Goal: Information Seeking & Learning: Check status

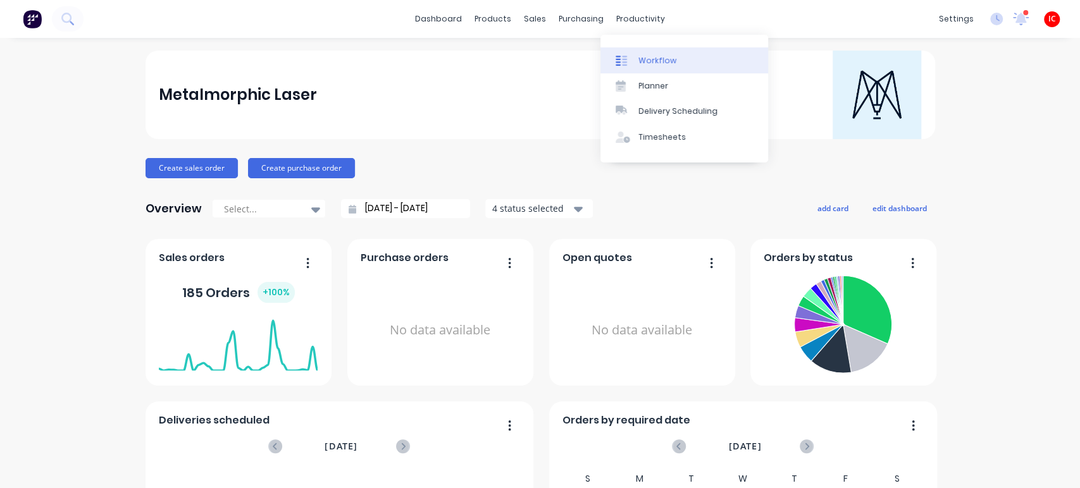
click at [653, 59] on div "Workflow" at bounding box center [657, 60] width 38 height 11
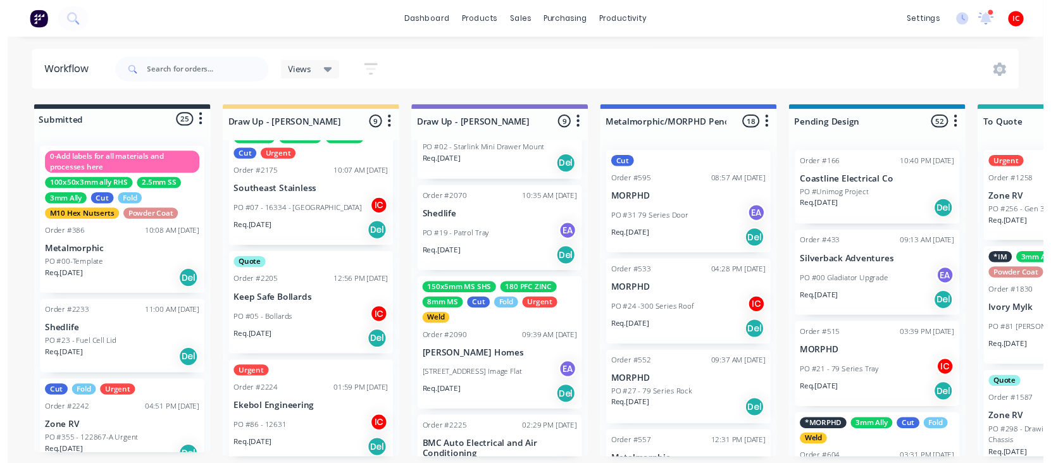
scroll to position [347, 0]
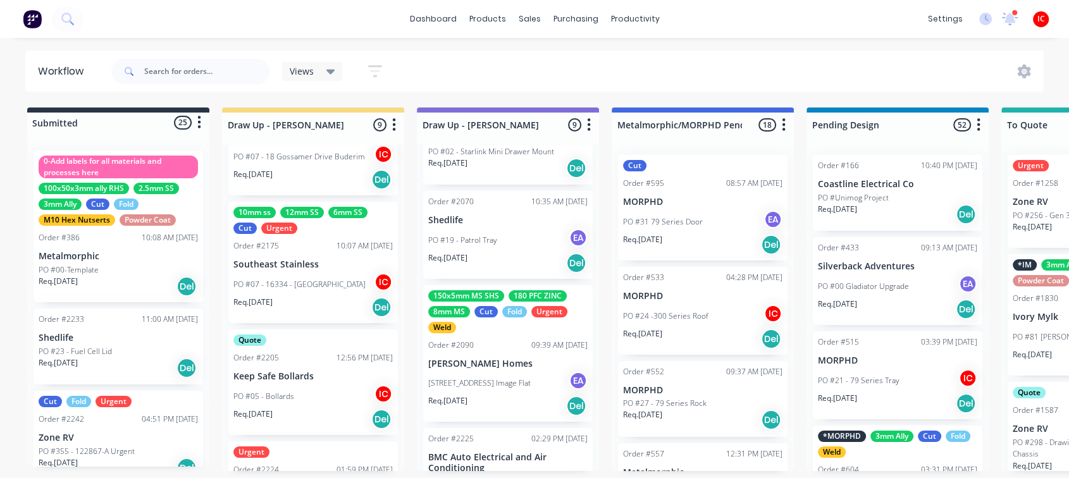
click at [321, 274] on div "PO #07 - 16334 - [GEOGRAPHIC_DATA]" at bounding box center [312, 285] width 159 height 24
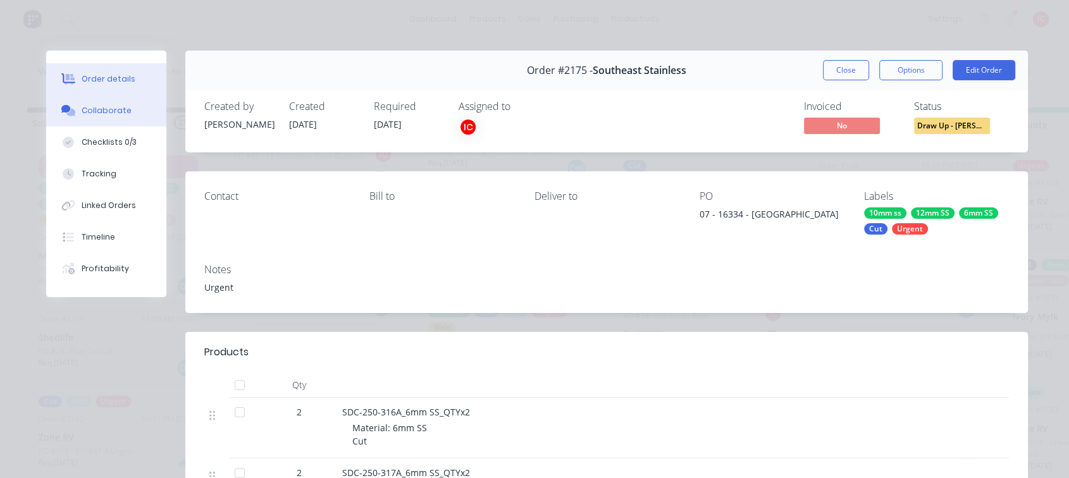
click at [111, 111] on div "Collaborate" at bounding box center [107, 110] width 50 height 11
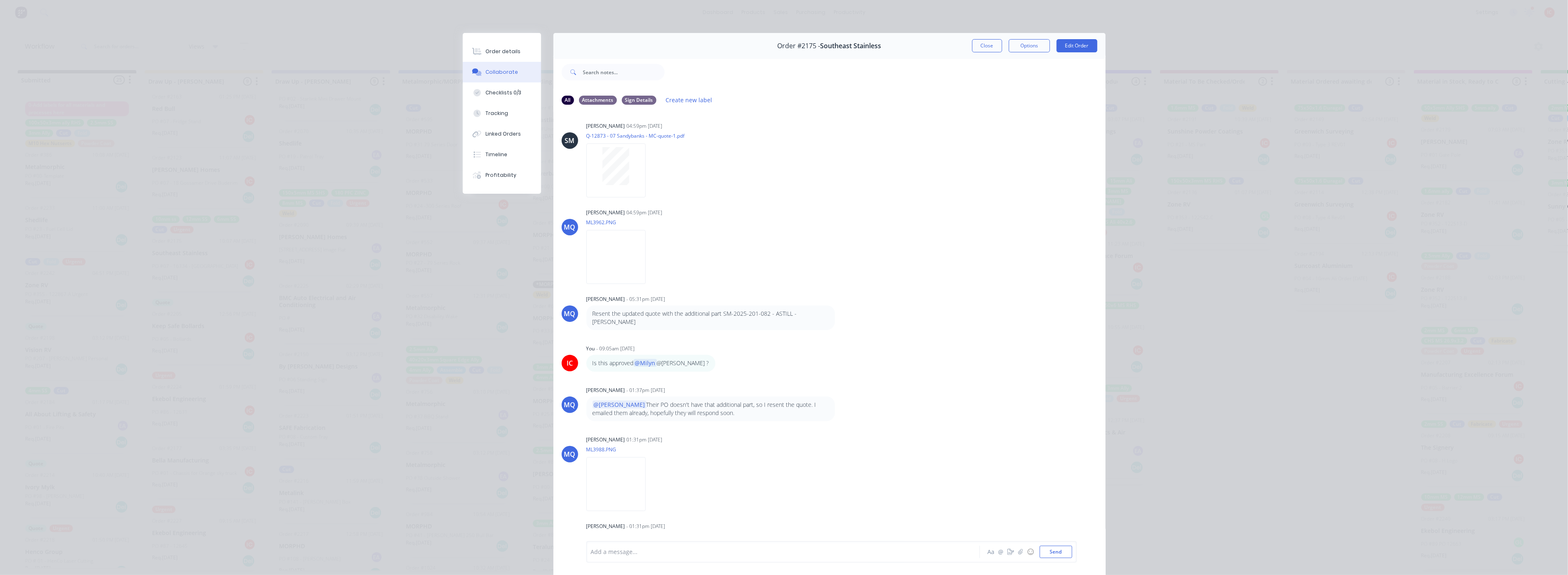
scroll to position [776, 0]
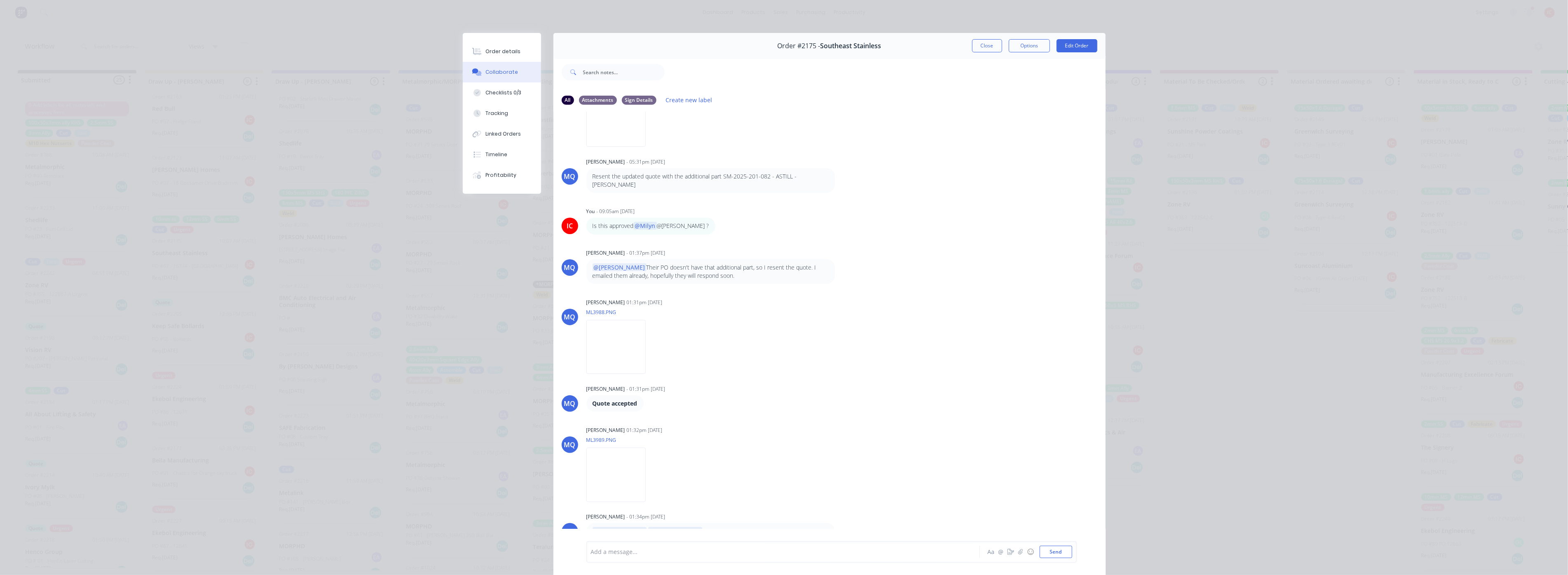
click at [703, 318] on div at bounding box center [772, 552] width 361 height 8
drag, startPoint x: 993, startPoint y: 48, endPoint x: 526, endPoint y: 180, distance: 485.3
click at [703, 48] on button "Close" at bounding box center [987, 46] width 30 height 13
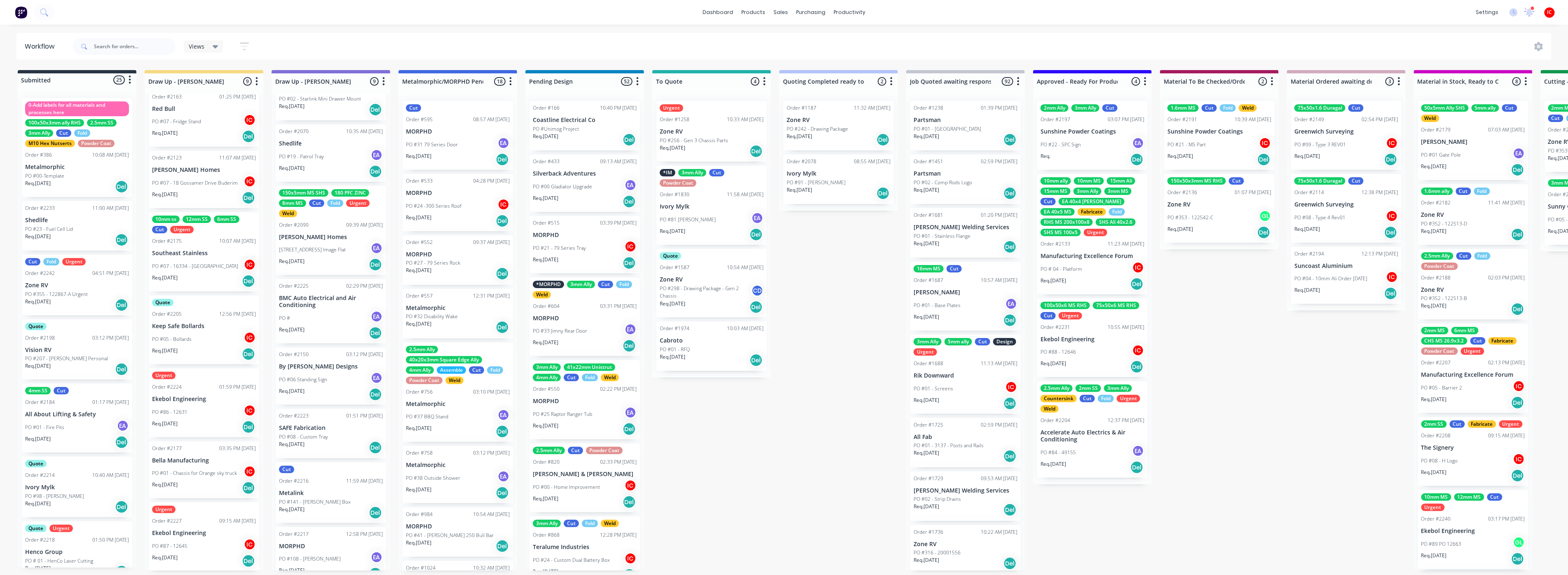
click at [216, 259] on div "PO #07 - 16334 - [GEOGRAPHIC_DATA]" at bounding box center [203, 266] width 104 height 16
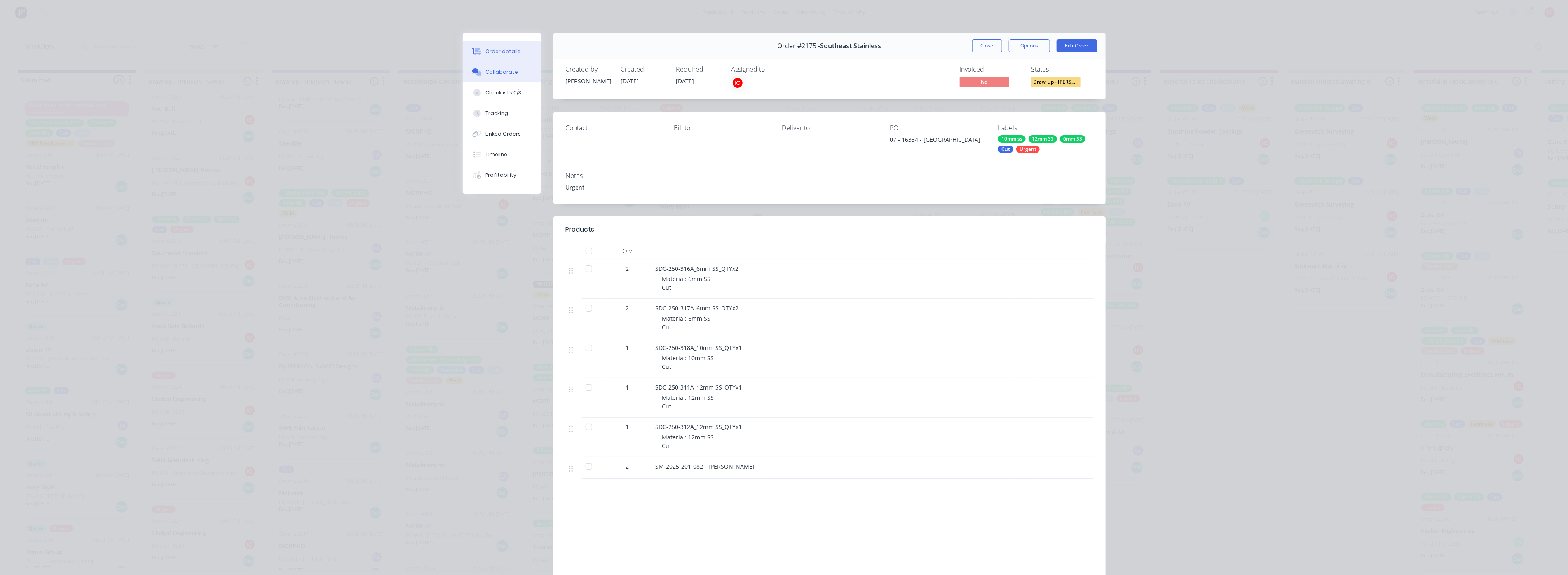
click at [509, 73] on div "Collaborate" at bounding box center [502, 72] width 33 height 7
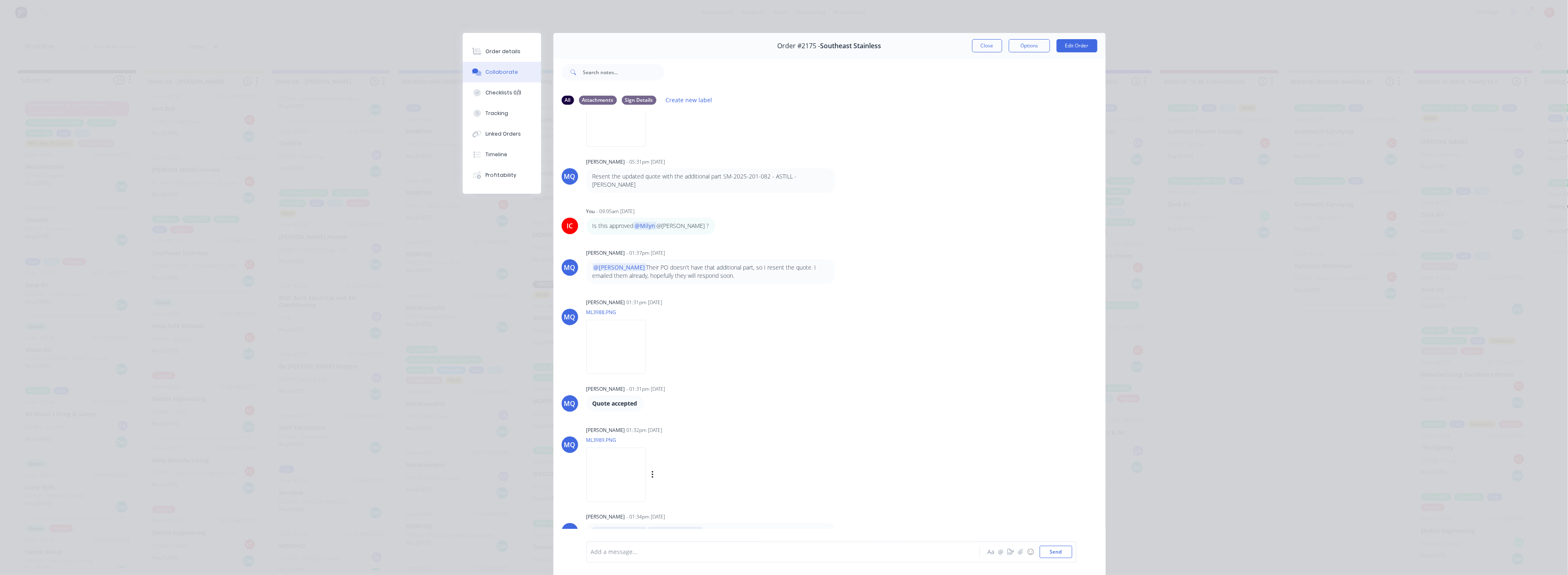
click at [646, 318] on img at bounding box center [616, 474] width 59 height 54
click at [637, 318] on img at bounding box center [616, 346] width 59 height 54
click at [703, 318] on div "[PERSON_NAME] [PERSON_NAME] - 10:09am [DATE] 07 PO 16334 [PERSON_NAME] [PERSON_…" at bounding box center [830, 326] width 552 height 428
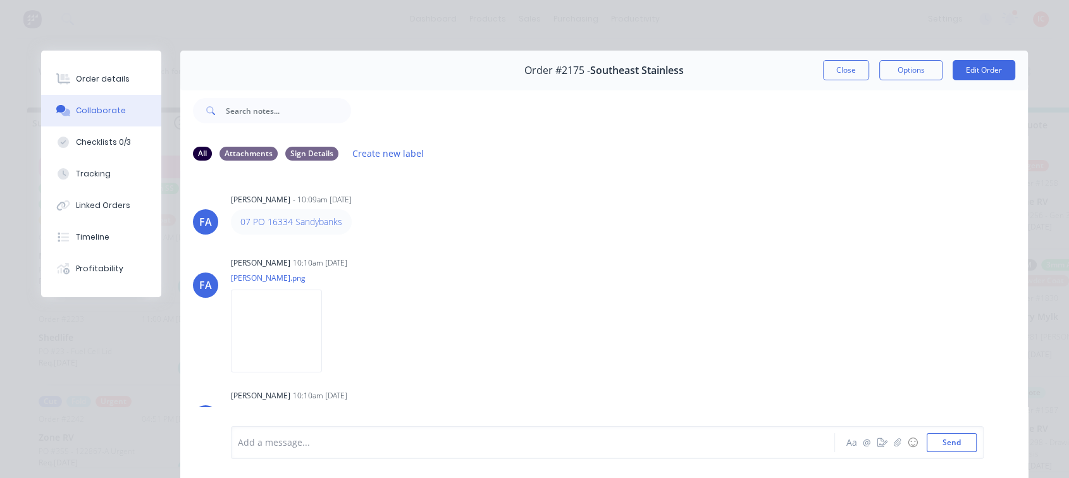
scroll to position [140, 0]
click at [268, 28] on div "Order details Collaborate Checklists 0/3 Tracking Linked Orders Timeline Profit…" at bounding box center [534, 239] width 1069 height 478
click at [829, 70] on button "Close" at bounding box center [846, 70] width 46 height 20
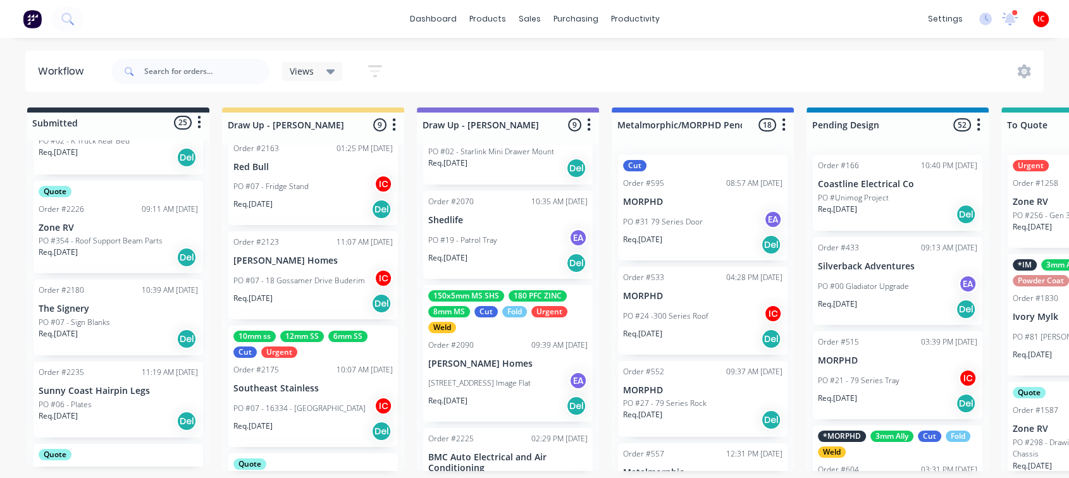
scroll to position [984, 0]
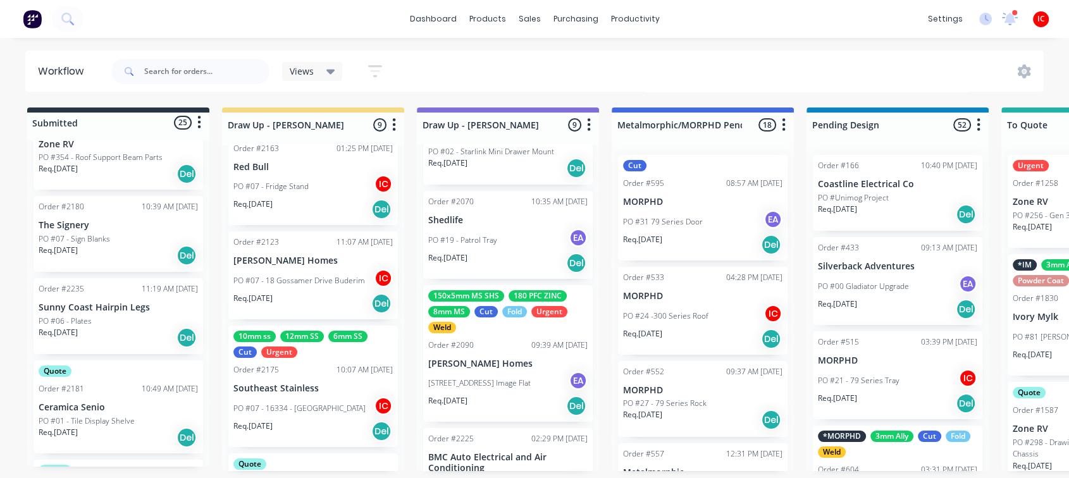
click at [130, 325] on div "PO #06 - Plates" at bounding box center [118, 321] width 159 height 11
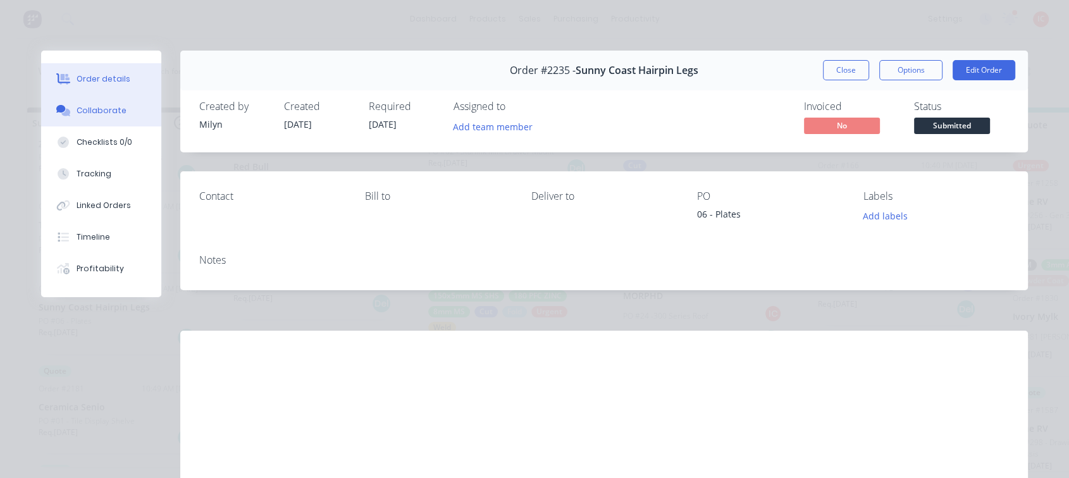
click at [101, 110] on div "Collaborate" at bounding box center [102, 110] width 50 height 11
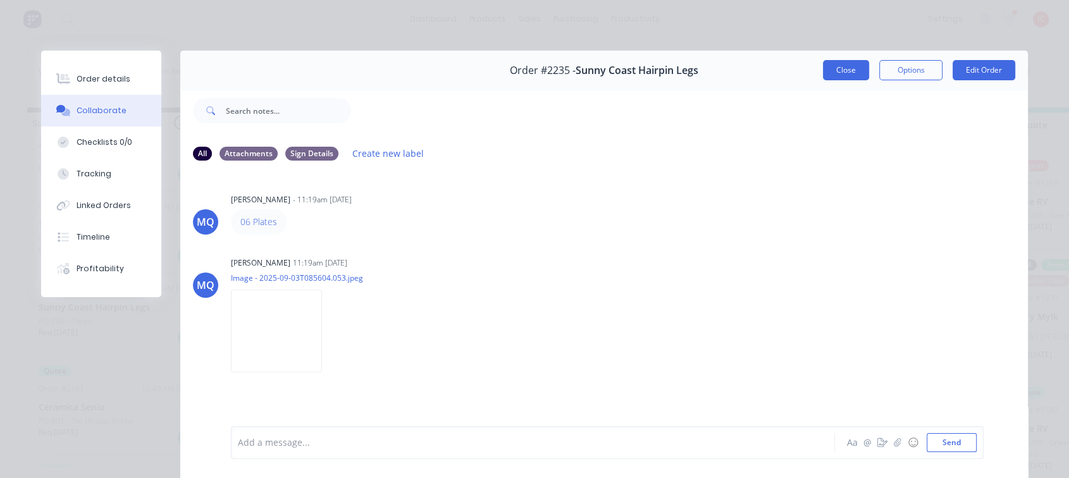
click at [839, 68] on button "Close" at bounding box center [846, 70] width 46 height 20
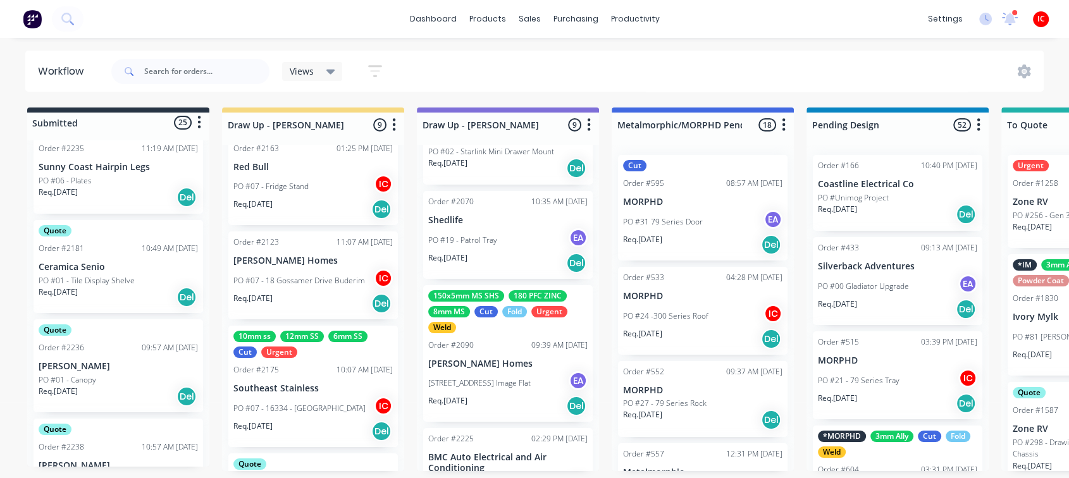
scroll to position [1265, 0]
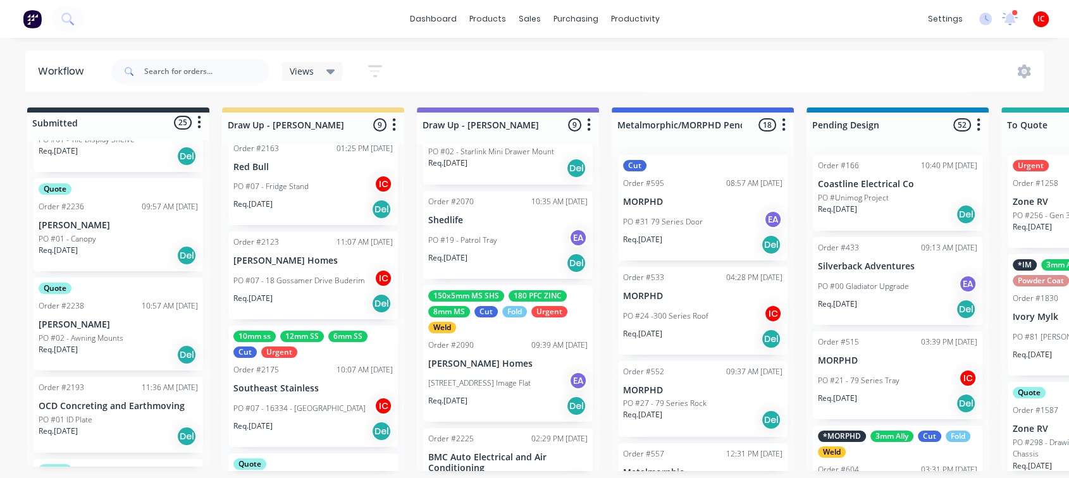
click at [134, 323] on p "[PERSON_NAME]" at bounding box center [118, 324] width 159 height 11
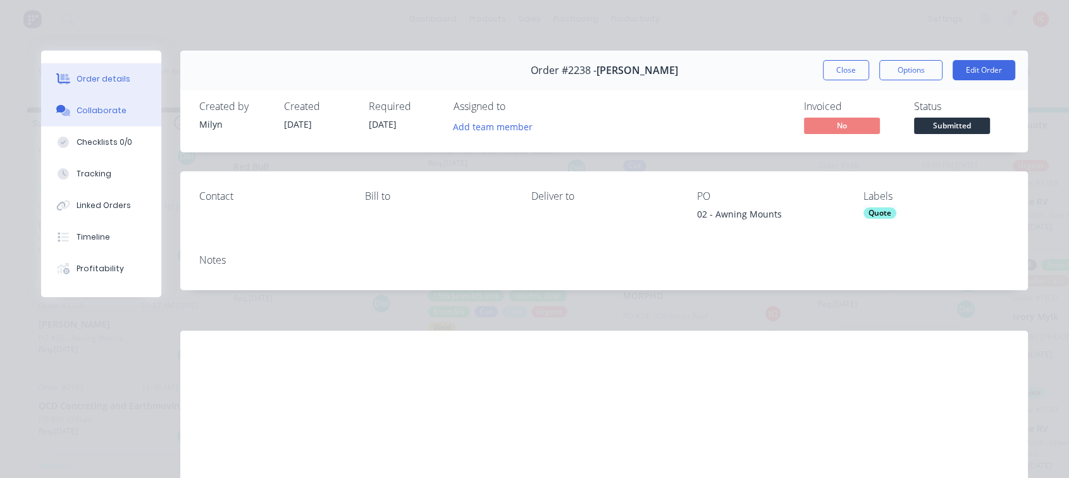
click at [101, 109] on div "Collaborate" at bounding box center [102, 110] width 50 height 11
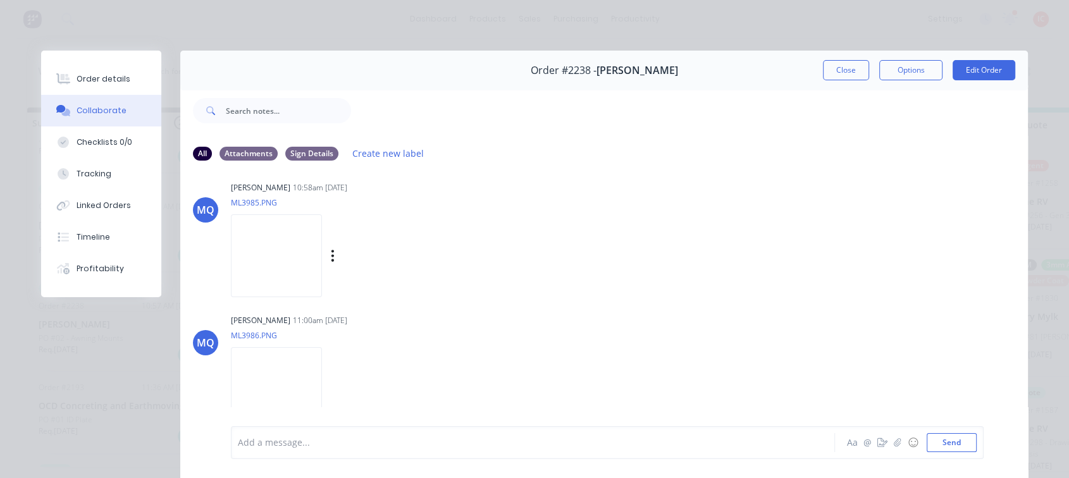
scroll to position [76, 0]
click at [855, 70] on button "Close" at bounding box center [846, 70] width 46 height 20
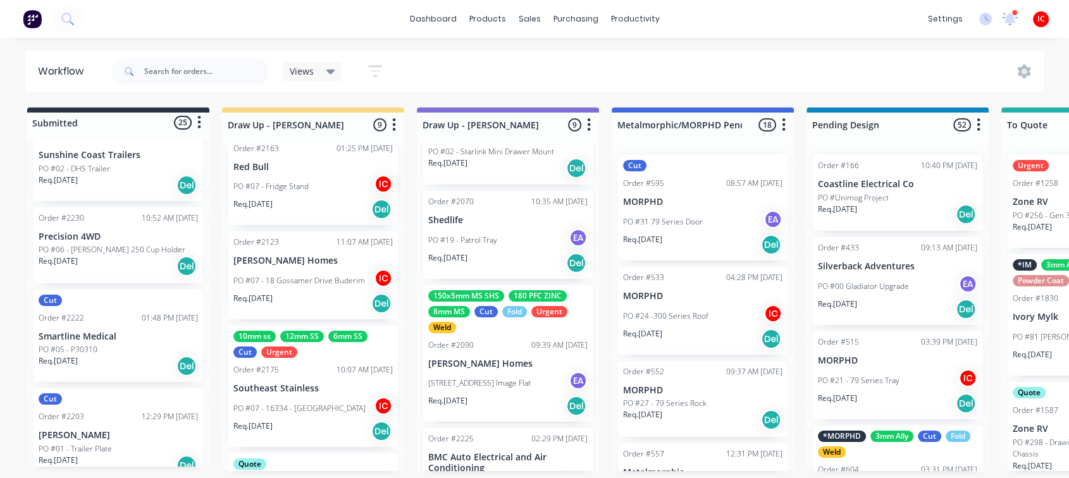
scroll to position [1687, 0]
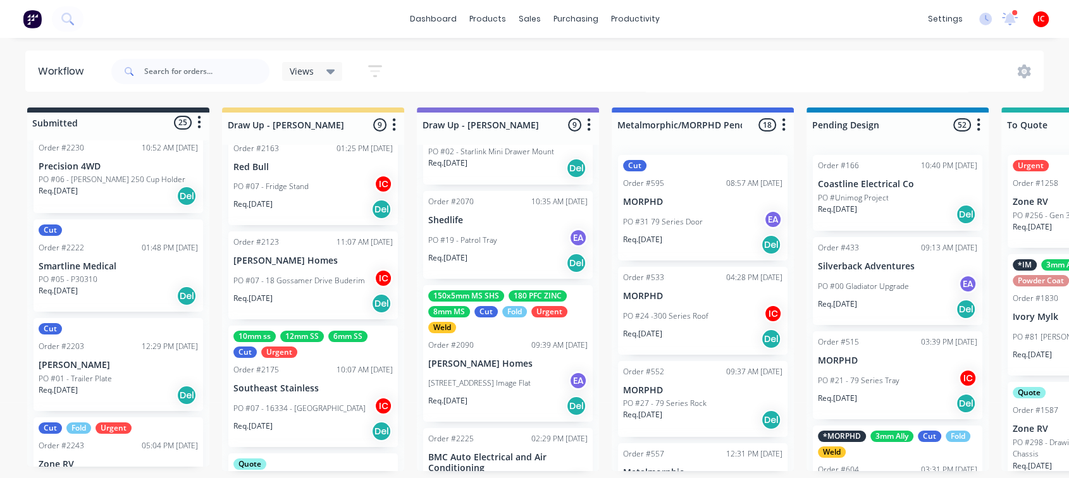
click at [120, 364] on p "[PERSON_NAME]" at bounding box center [118, 365] width 159 height 11
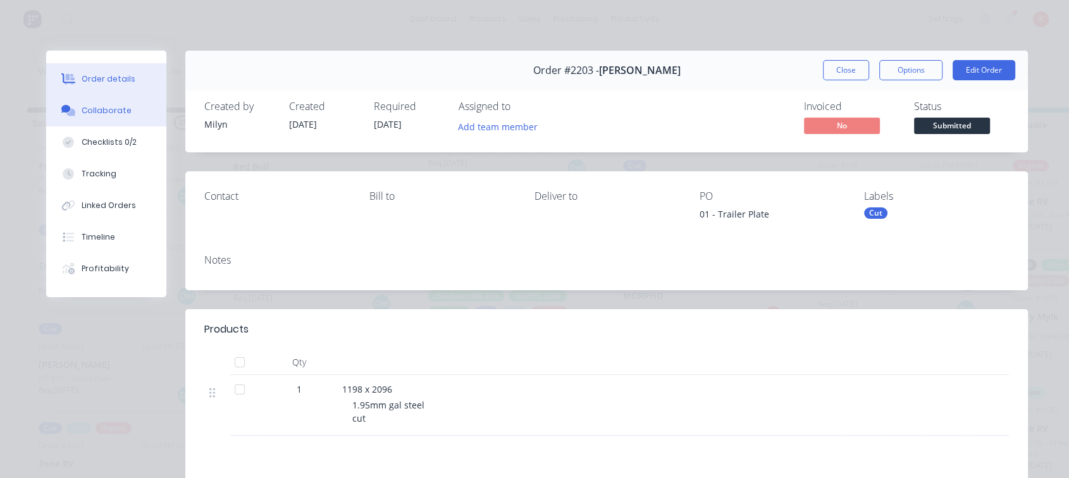
click at [117, 111] on div "Collaborate" at bounding box center [107, 110] width 50 height 11
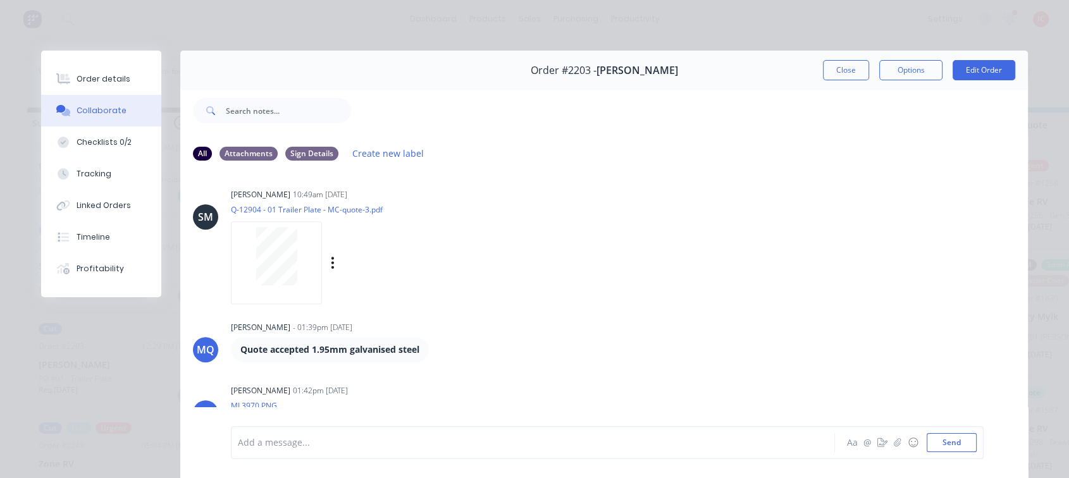
scroll to position [963, 0]
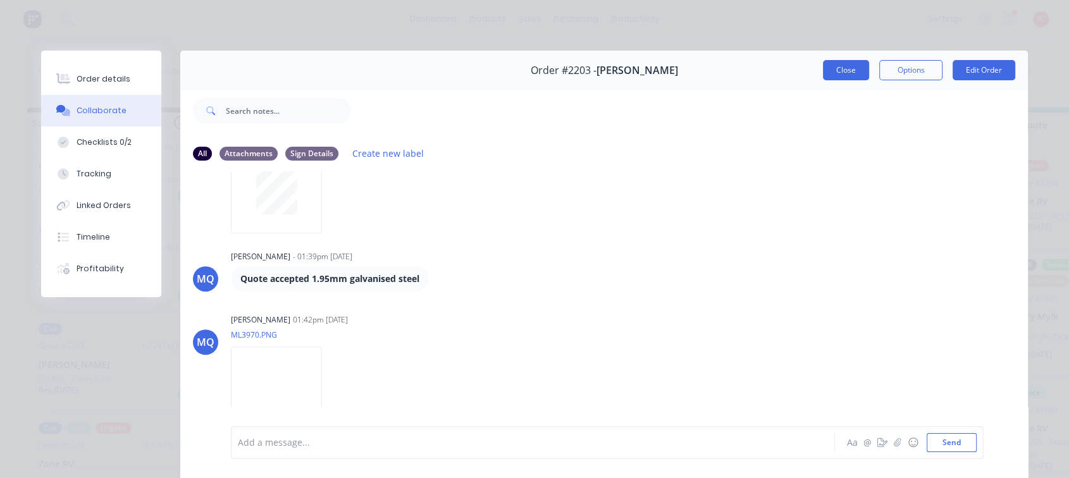
click at [854, 75] on button "Close" at bounding box center [846, 70] width 46 height 20
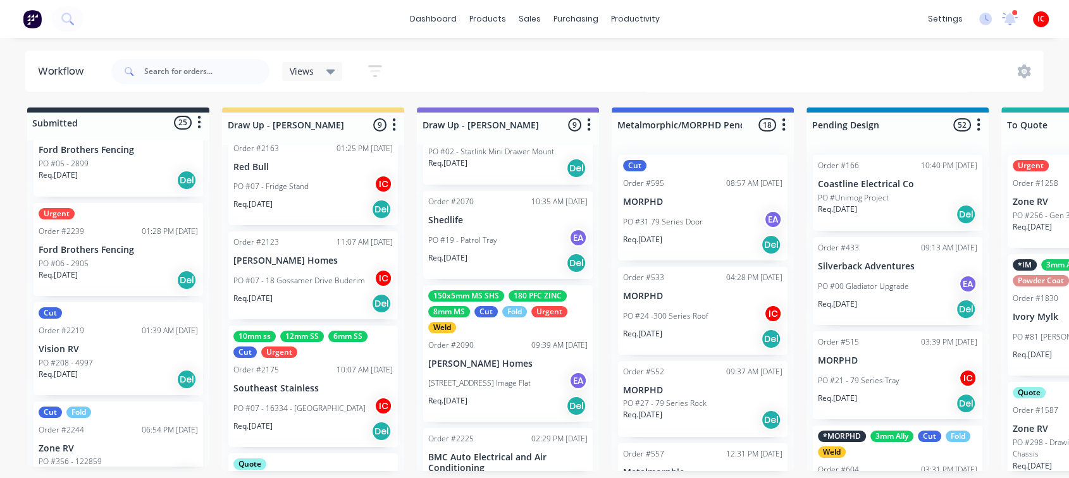
scroll to position [1969, 0]
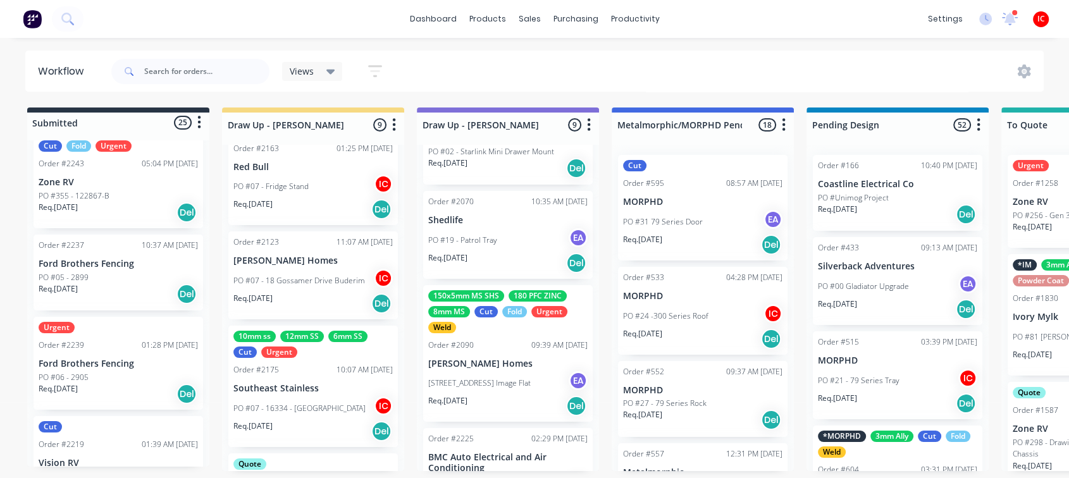
click at [106, 281] on div "PO #05 - 2899" at bounding box center [118, 277] width 159 height 11
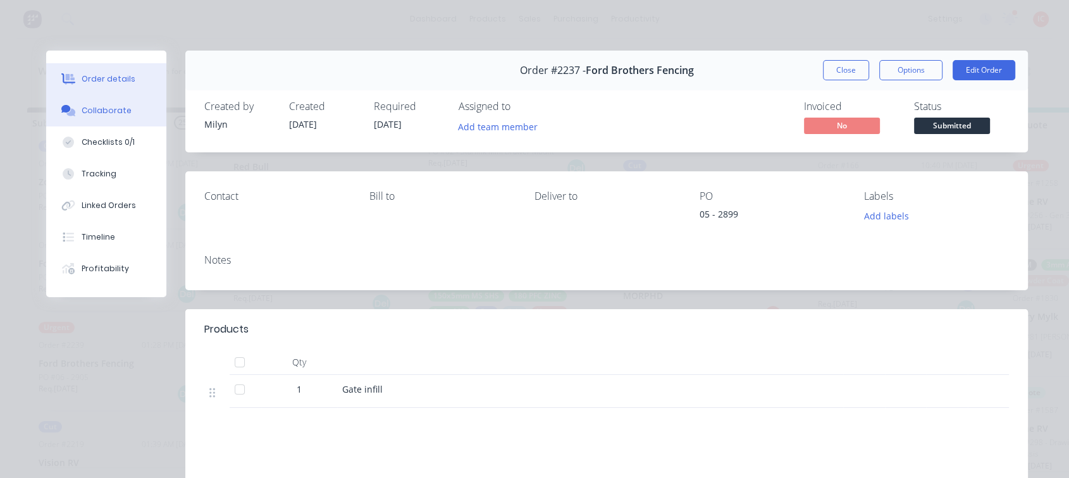
click at [94, 105] on div "Collaborate" at bounding box center [107, 110] width 50 height 11
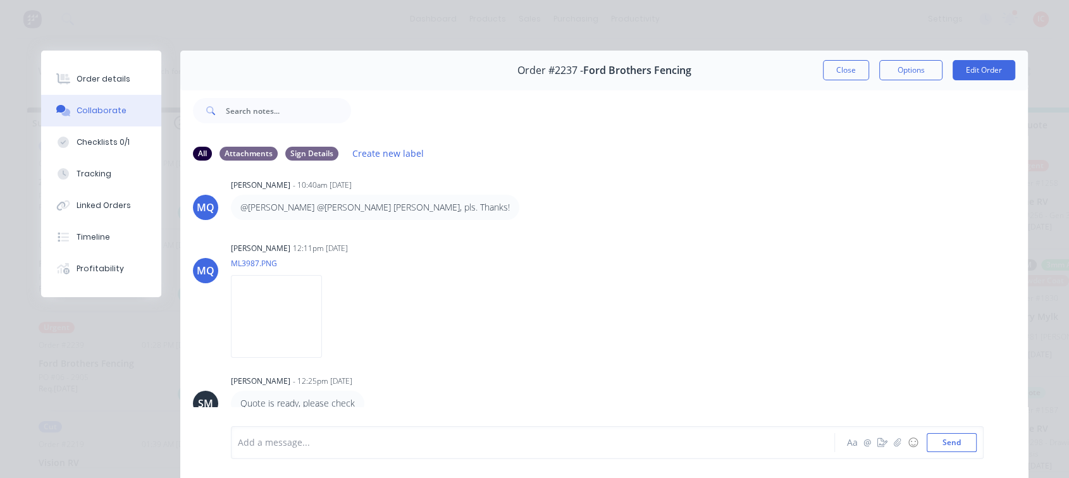
scroll to position [335, 0]
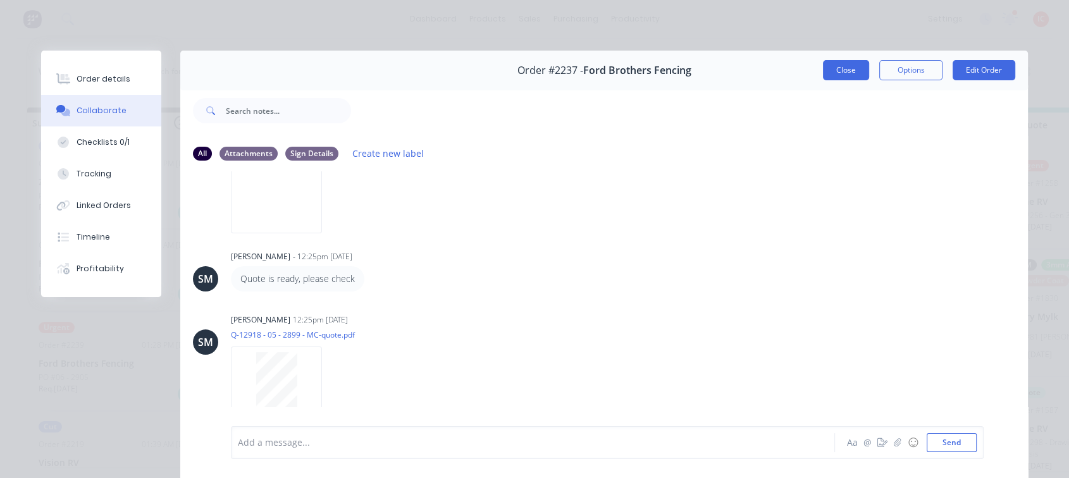
click at [832, 77] on button "Close" at bounding box center [846, 70] width 46 height 20
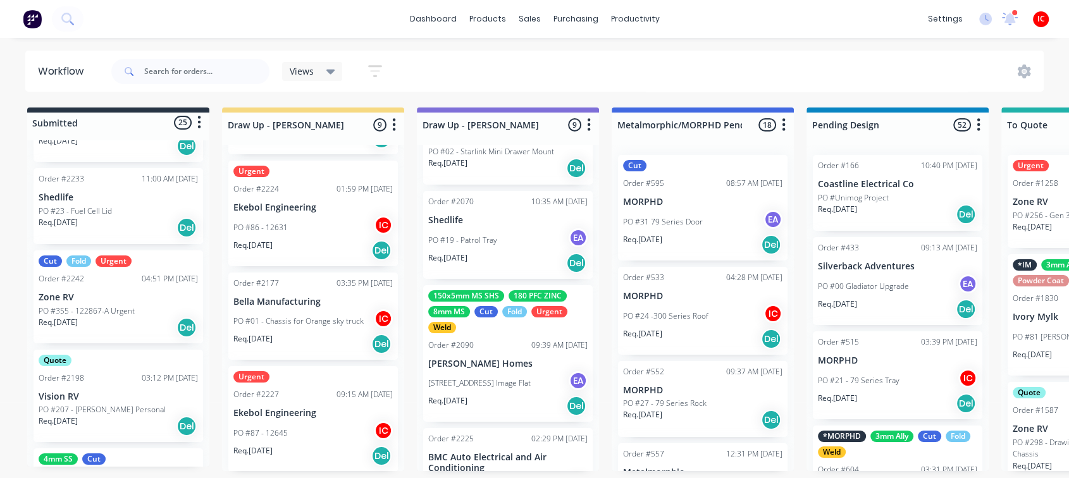
scroll to position [0, 0]
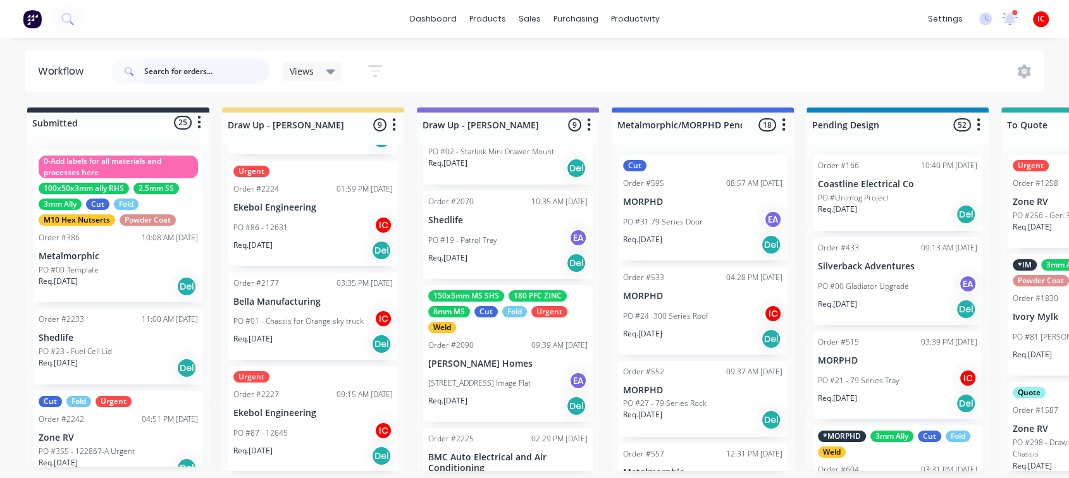
click at [204, 69] on input "text" at bounding box center [206, 71] width 125 height 25
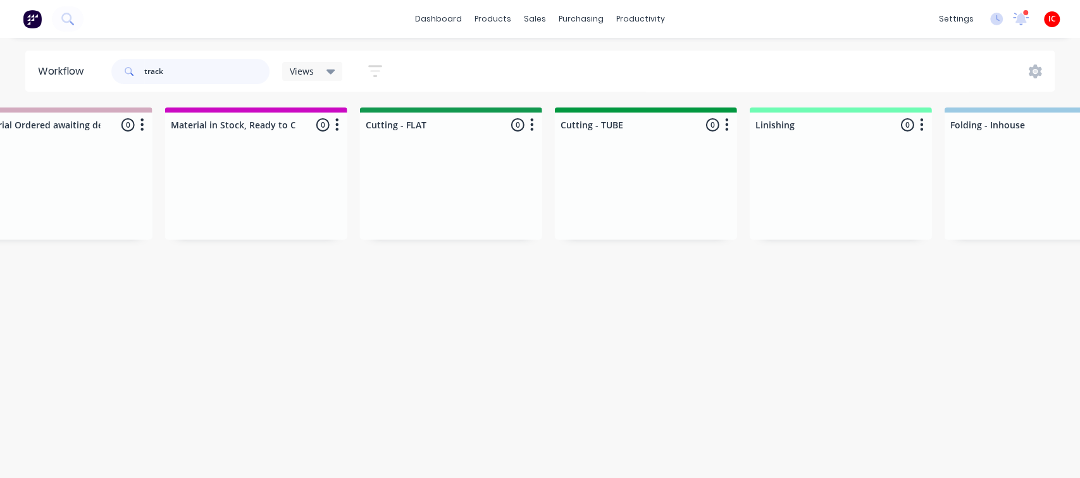
scroll to position [0, 2009]
type input "track"
drag, startPoint x: 512, startPoint y: 311, endPoint x: 492, endPoint y: 287, distance: 31.4
click at [512, 311] on div "Submitted 0 Status colour #273444 hex #273444 Save Cancel Summaries Total order…" at bounding box center [504, 246] width 5045 height 277
drag, startPoint x: 201, startPoint y: 76, endPoint x: 77, endPoint y: 70, distance: 124.2
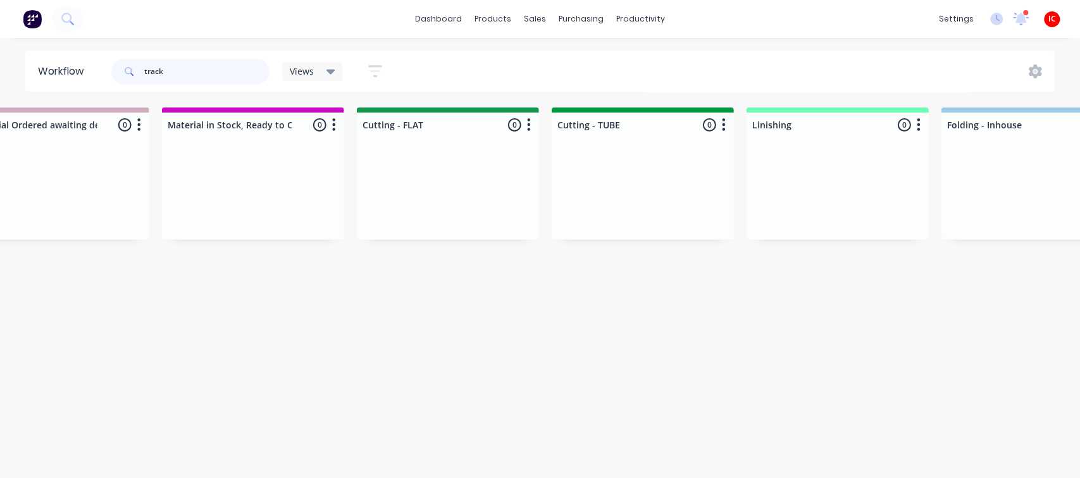
click at [77, 70] on header "Workflow track Views Save new view None (Default) edit [PERSON_NAME] edit [PERS…" at bounding box center [540, 71] width 1030 height 41
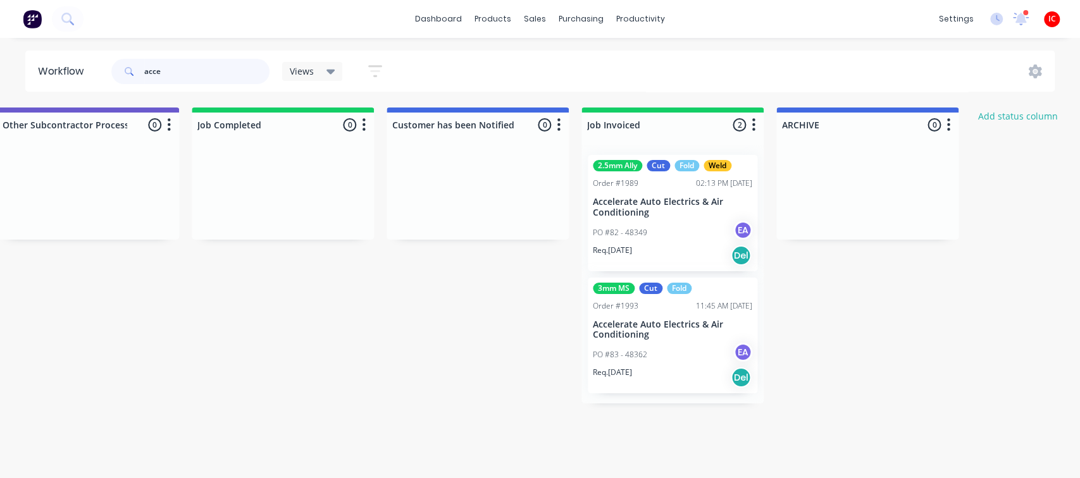
scroll to position [0, 4001]
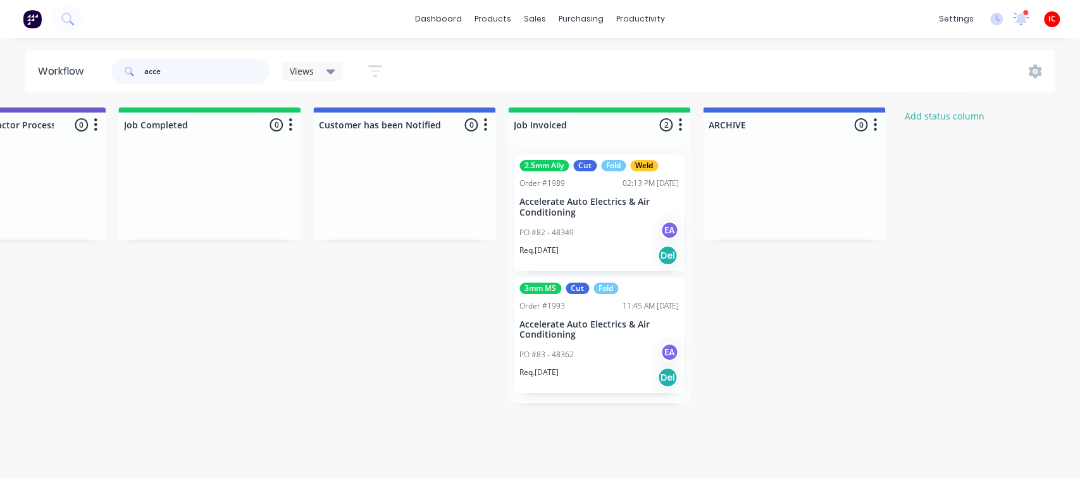
type input "acce"
click at [618, 229] on div "PO #82 - 48349 EA" at bounding box center [598, 233] width 159 height 24
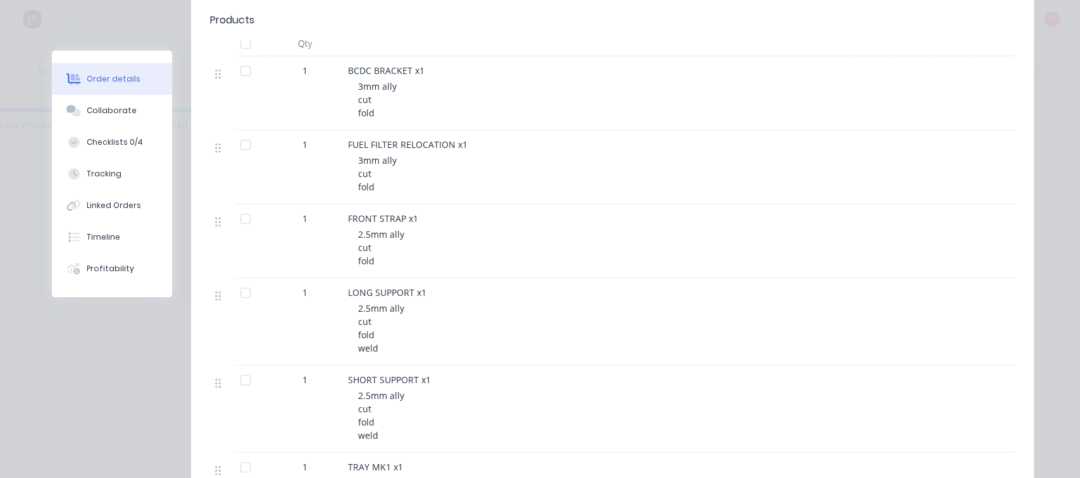
scroll to position [421, 0]
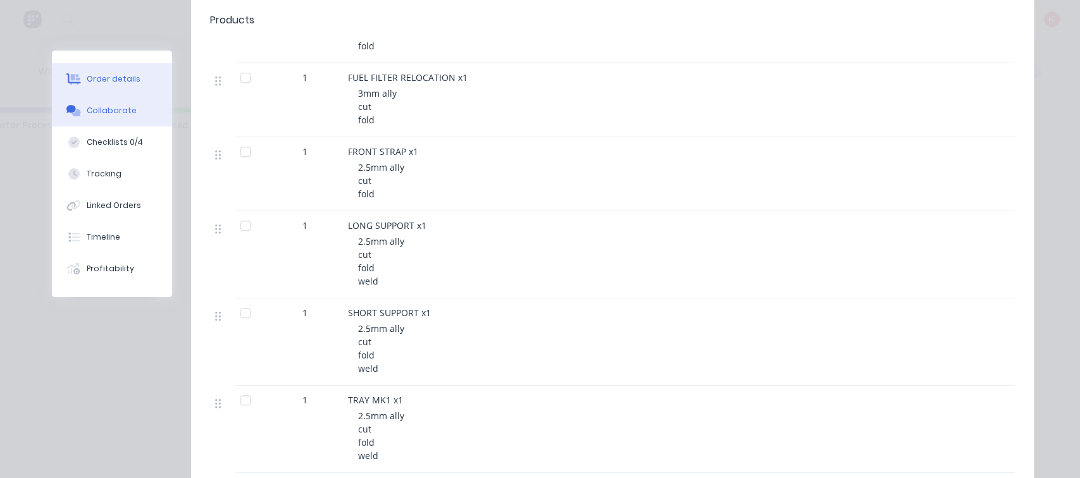
click at [90, 105] on div "Collaborate" at bounding box center [112, 110] width 50 height 11
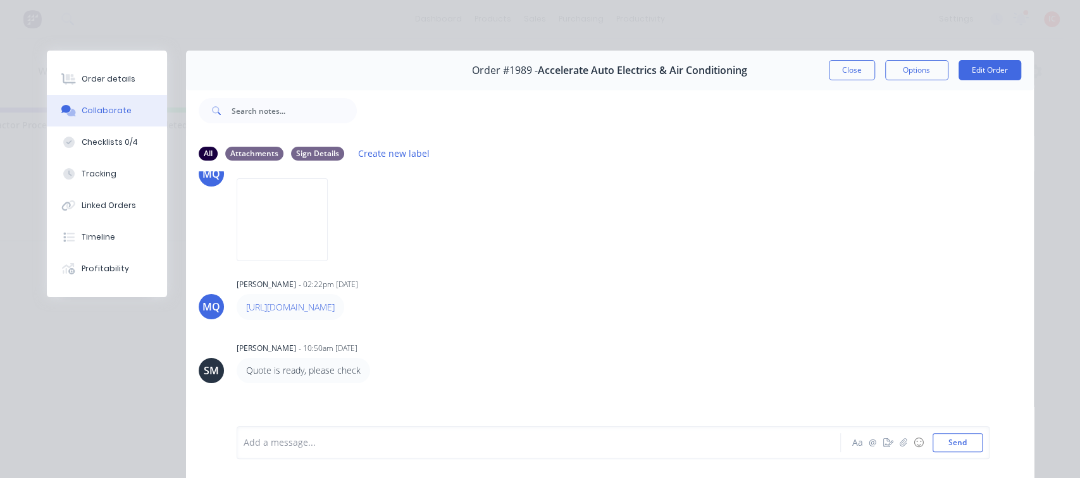
scroll to position [0, 0]
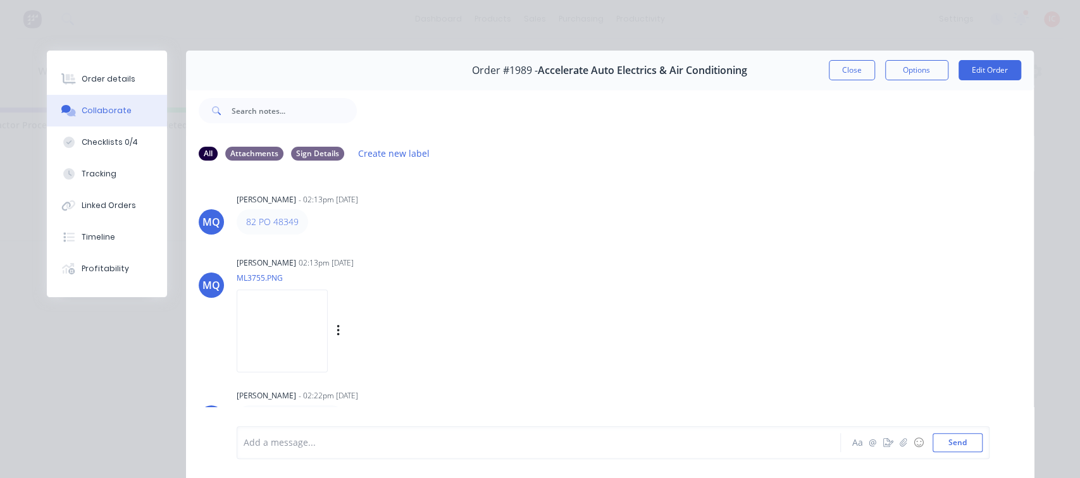
click at [287, 323] on img at bounding box center [282, 331] width 91 height 83
click at [125, 81] on div "Order details" at bounding box center [109, 78] width 54 height 11
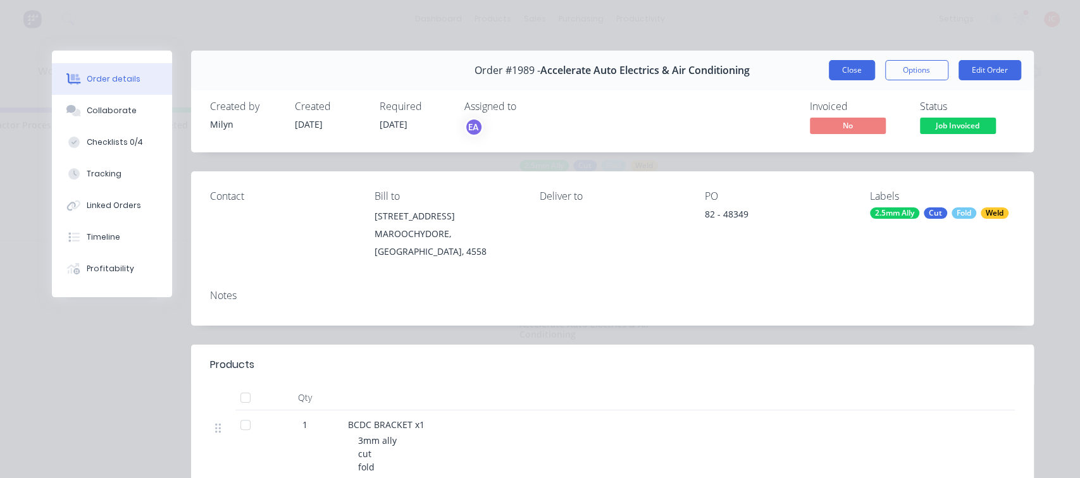
click at [856, 76] on button "Close" at bounding box center [852, 70] width 46 height 20
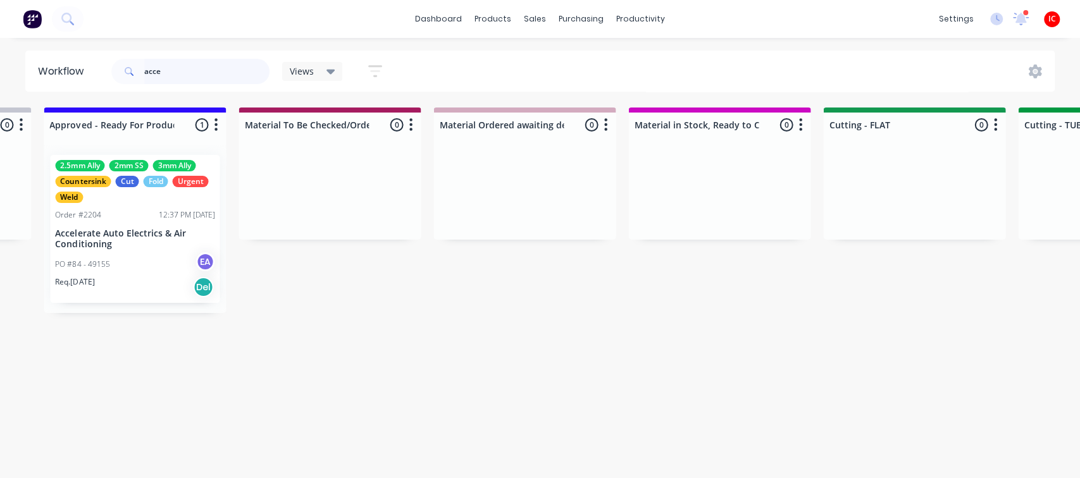
scroll to position [0, 1472]
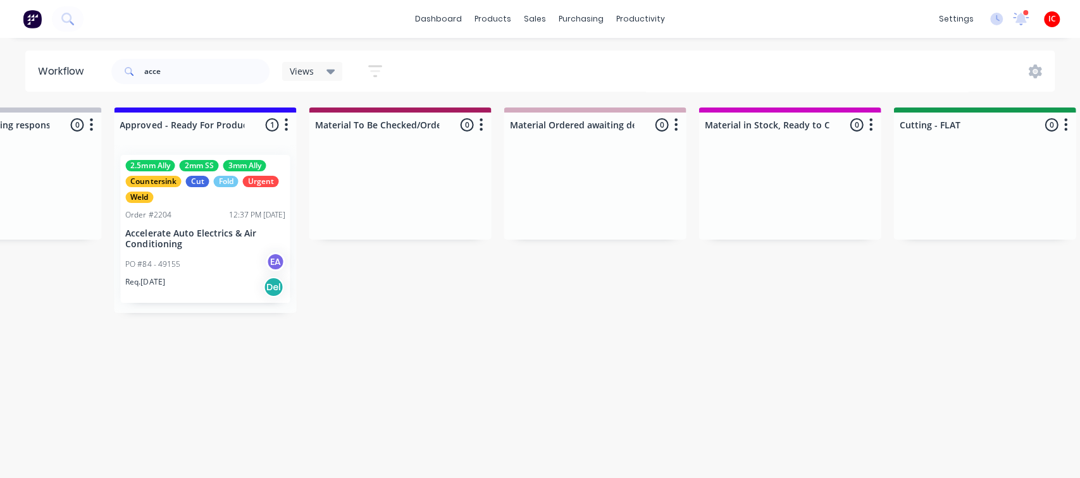
click at [251, 268] on div "PO #84 - 49155 EA" at bounding box center [204, 264] width 159 height 24
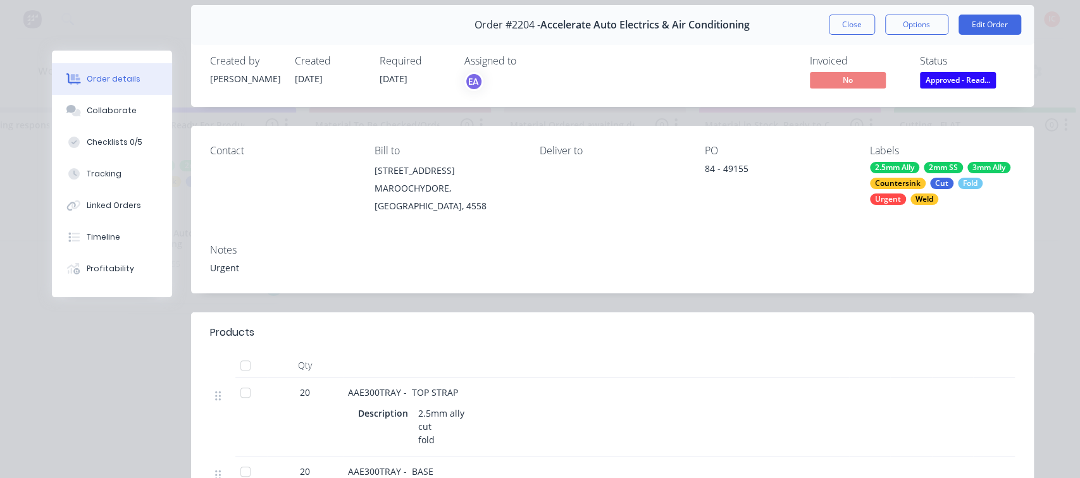
scroll to position [70, 0]
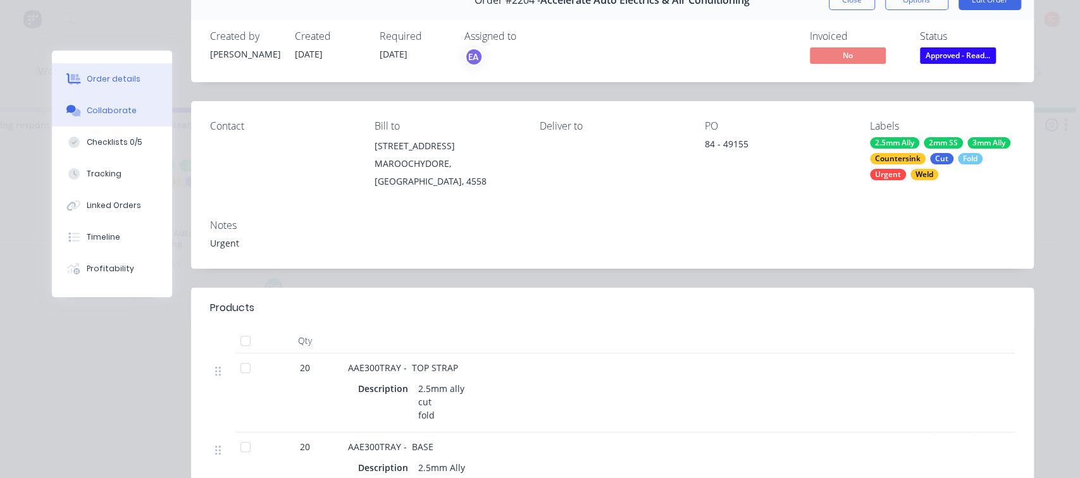
click at [87, 110] on div "Collaborate" at bounding box center [112, 110] width 50 height 11
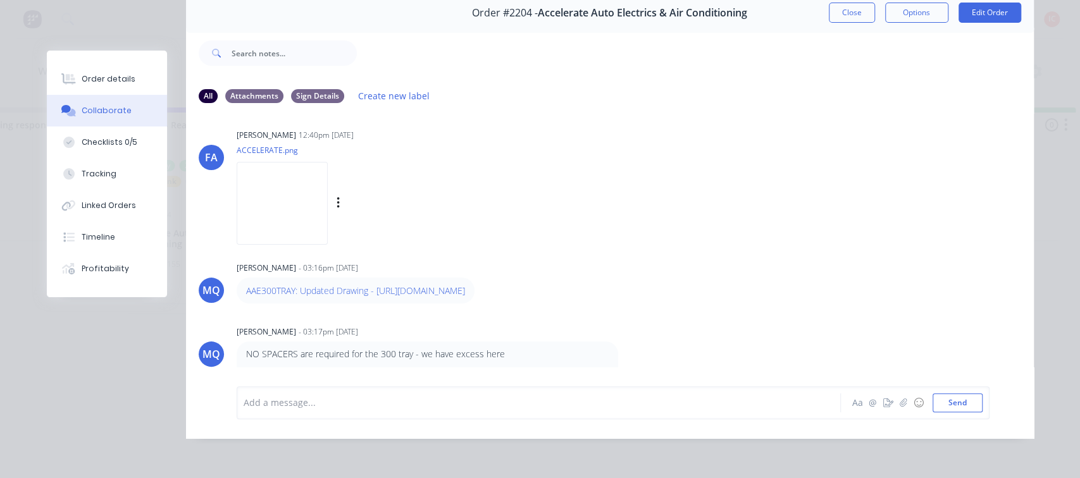
click at [303, 203] on img at bounding box center [282, 203] width 91 height 83
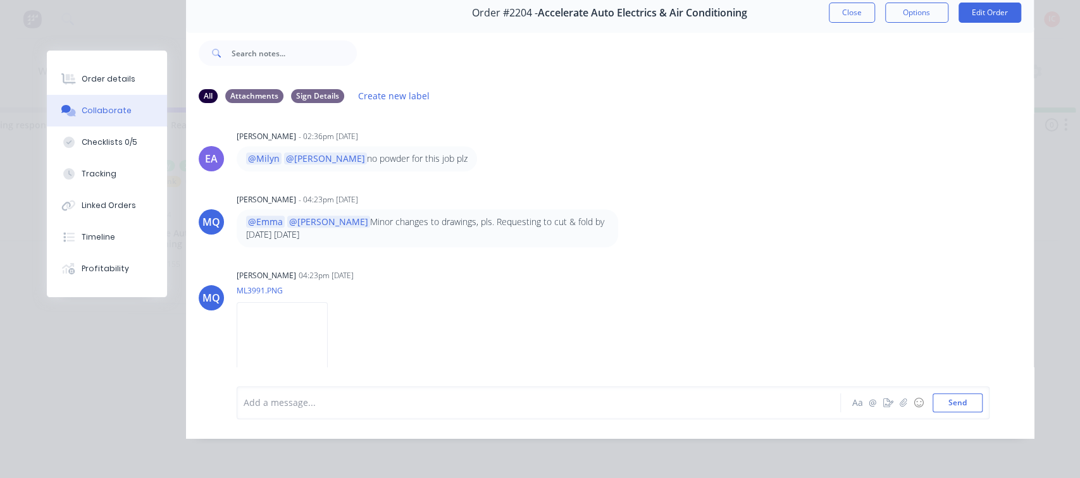
scroll to position [562, 0]
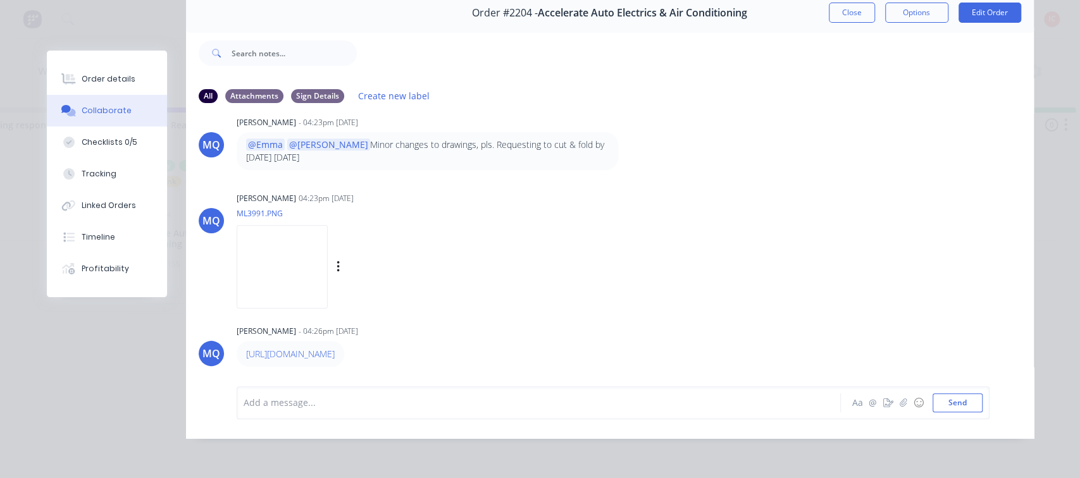
click at [319, 259] on img at bounding box center [282, 266] width 91 height 83
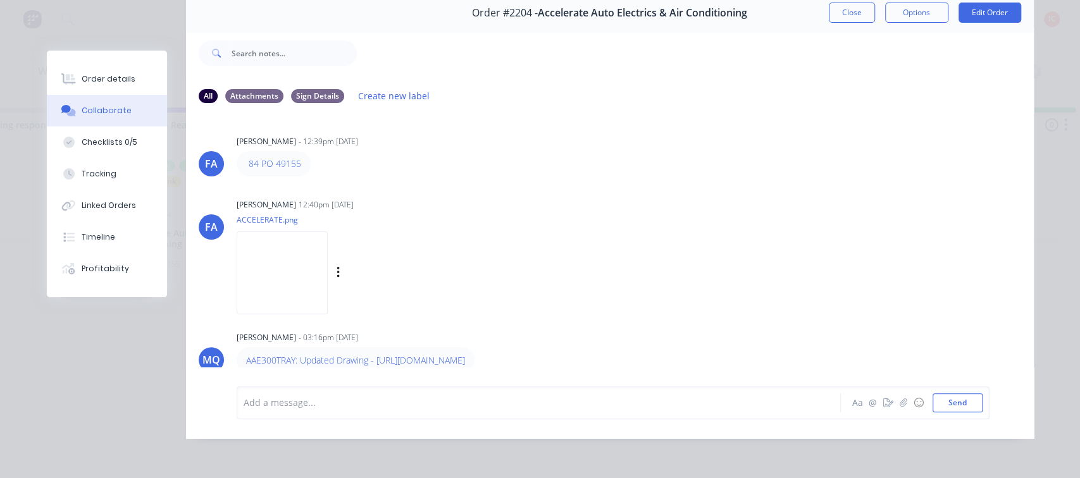
scroll to position [0, 0]
click at [300, 244] on img at bounding box center [282, 273] width 91 height 83
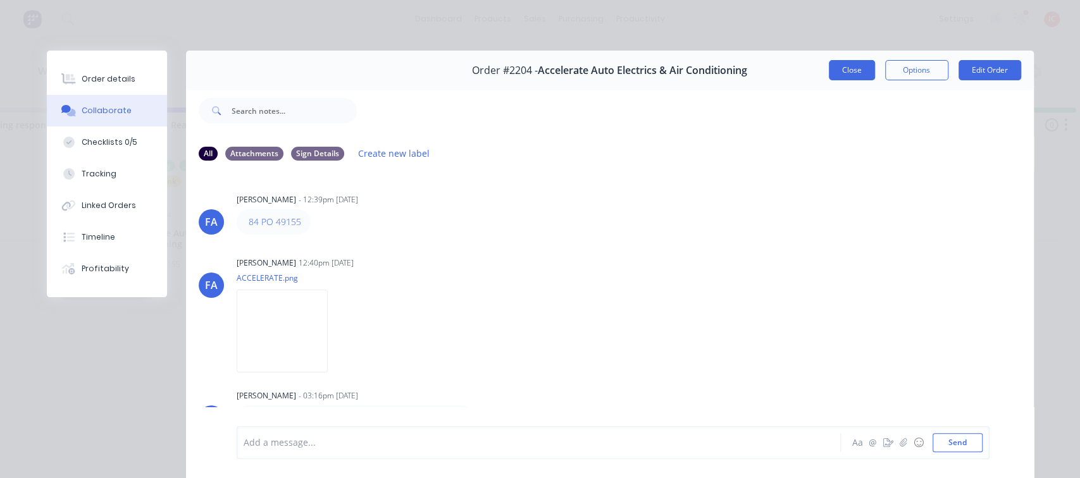
click at [848, 64] on button "Close" at bounding box center [852, 70] width 46 height 20
